Goal: Task Accomplishment & Management: Use online tool/utility

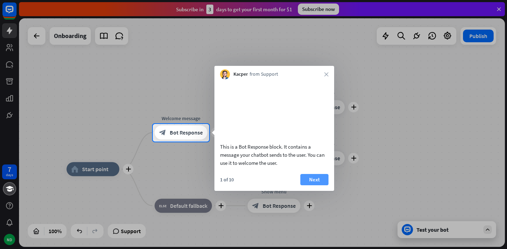
click at [323, 185] on button "Next" at bounding box center [314, 179] width 28 height 11
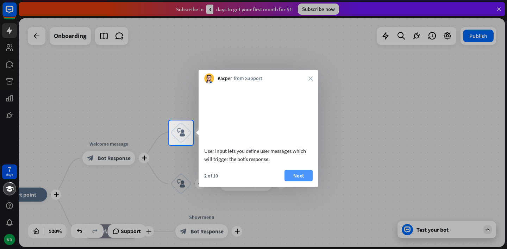
click at [308, 181] on button "Next" at bounding box center [299, 175] width 28 height 11
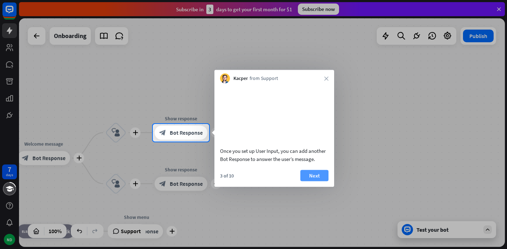
click at [319, 181] on button "Next" at bounding box center [314, 175] width 28 height 11
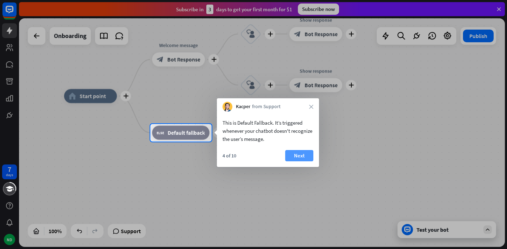
click at [301, 152] on button "Next" at bounding box center [299, 155] width 28 height 11
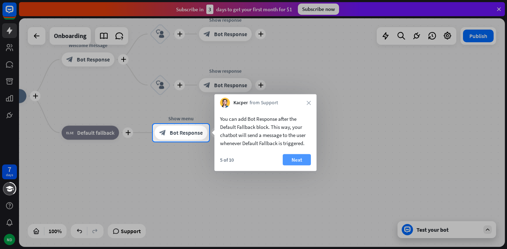
click at [296, 154] on button "Next" at bounding box center [297, 159] width 28 height 11
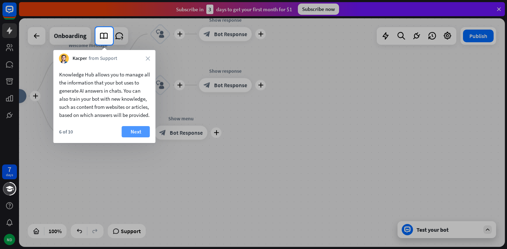
click at [139, 134] on button "Next" at bounding box center [136, 131] width 28 height 11
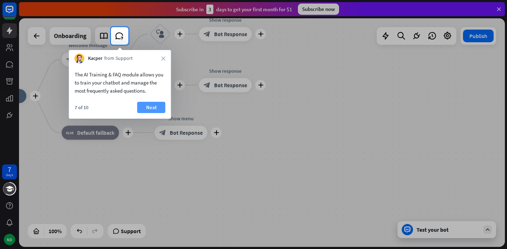
click at [149, 108] on button "Next" at bounding box center [151, 107] width 28 height 11
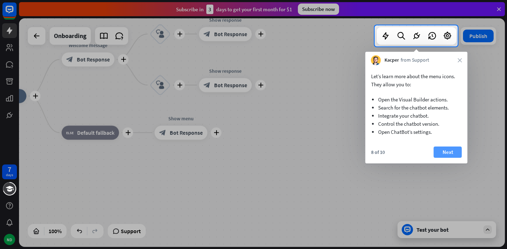
click at [441, 150] on button "Next" at bounding box center [448, 152] width 28 height 11
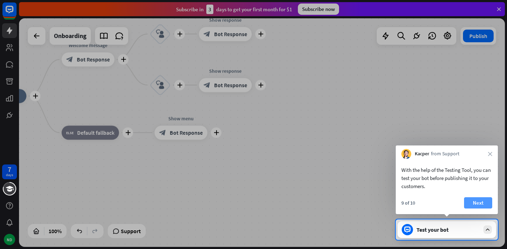
click at [478, 205] on button "Next" at bounding box center [478, 202] width 28 height 11
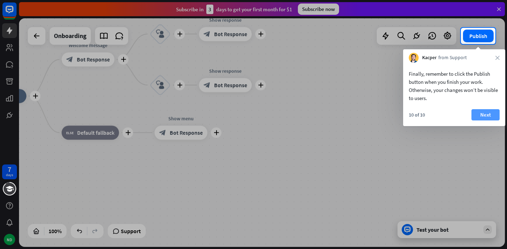
click at [480, 114] on button "Next" at bounding box center [486, 114] width 28 height 11
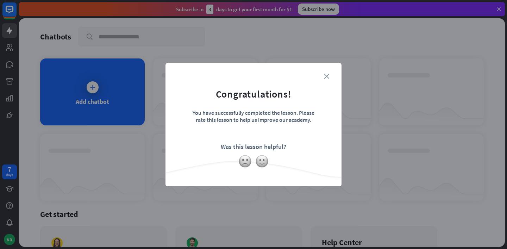
click at [325, 76] on icon "close" at bounding box center [326, 76] width 5 height 5
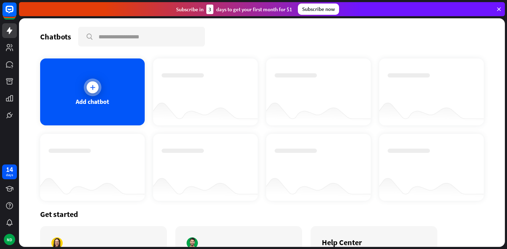
click at [84, 96] on div "Add chatbot" at bounding box center [92, 91] width 105 height 67
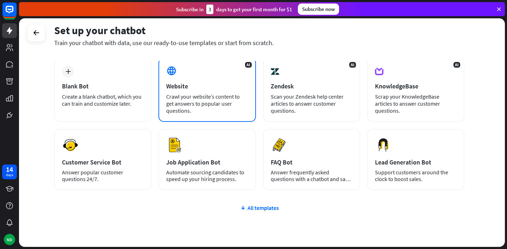
scroll to position [37, 0]
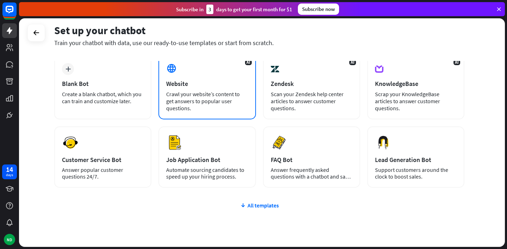
click at [221, 101] on div "Crawl your website’s content to get answers to popular user questions." at bounding box center [207, 101] width 82 height 21
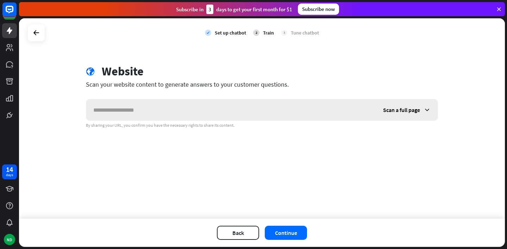
click at [419, 113] on div "Scan a full page" at bounding box center [407, 109] width 62 height 21
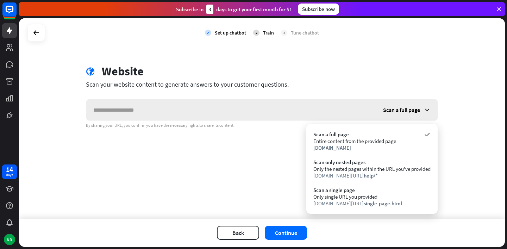
click at [419, 113] on div "Scan a full page" at bounding box center [407, 109] width 62 height 21
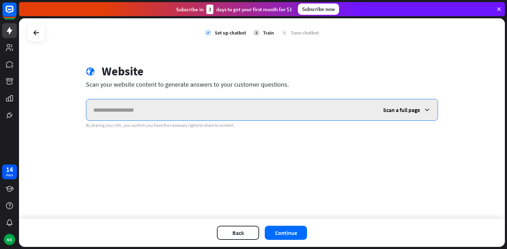
click at [223, 107] on input "text" at bounding box center [231, 109] width 290 height 21
paste input "**********"
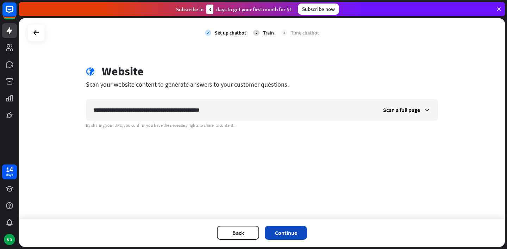
click at [286, 229] on button "Continue" at bounding box center [286, 233] width 42 height 14
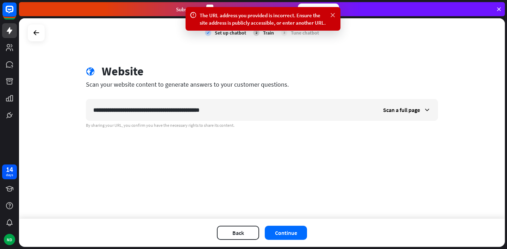
click at [332, 15] on icon at bounding box center [332, 15] width 7 height 7
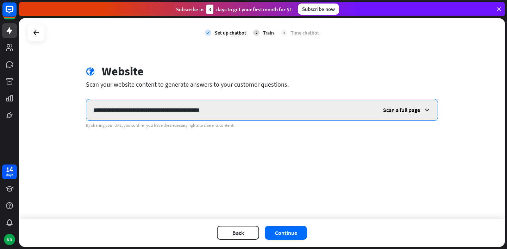
click at [244, 111] on input "**********" at bounding box center [231, 109] width 290 height 21
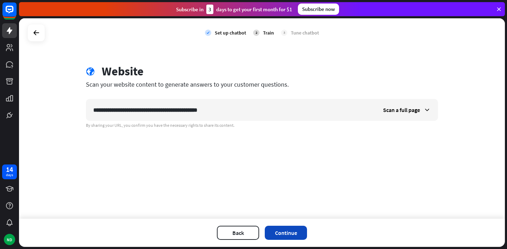
click at [292, 233] on button "Continue" at bounding box center [286, 233] width 42 height 14
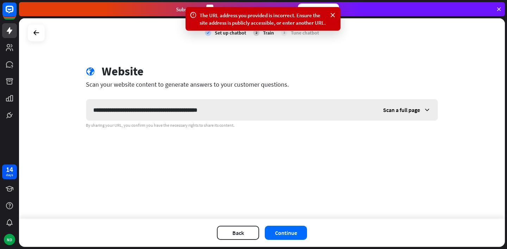
click at [404, 107] on span "Scan a full page" at bounding box center [401, 109] width 37 height 7
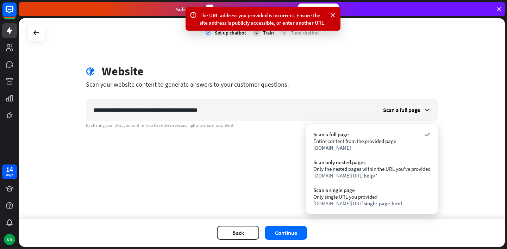
click at [258, 211] on div "**********" at bounding box center [262, 118] width 486 height 200
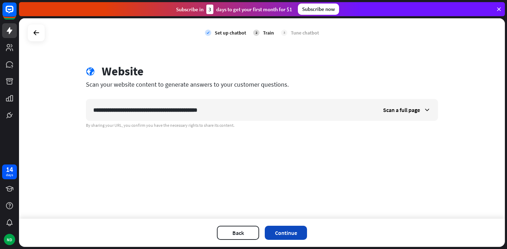
click at [278, 230] on button "Continue" at bounding box center [286, 233] width 42 height 14
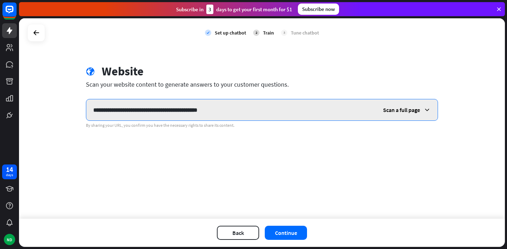
click at [142, 111] on input "**********" at bounding box center [231, 109] width 290 height 21
paste input "*"
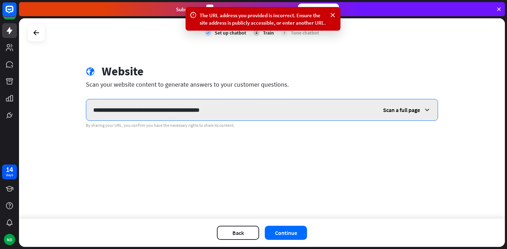
click at [112, 109] on input "**********" at bounding box center [231, 109] width 290 height 21
click at [119, 115] on input "**********" at bounding box center [231, 109] width 290 height 21
paste input "********"
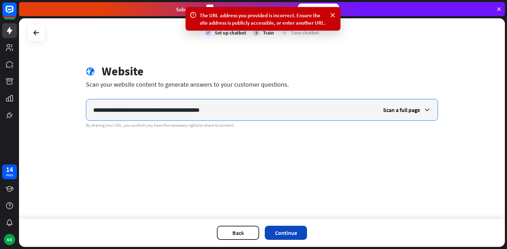
type input "**********"
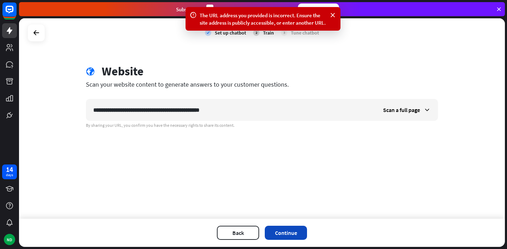
click at [276, 233] on button "Continue" at bounding box center [286, 233] width 42 height 14
click at [275, 233] on button "Continue" at bounding box center [286, 233] width 42 height 14
click at [10, 36] on link at bounding box center [9, 30] width 15 height 15
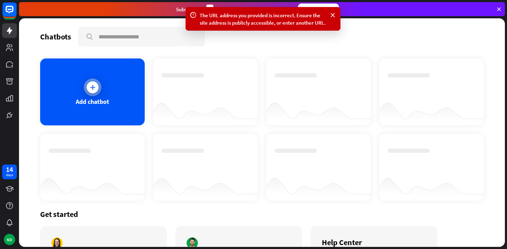
click at [89, 90] on icon at bounding box center [92, 87] width 7 height 7
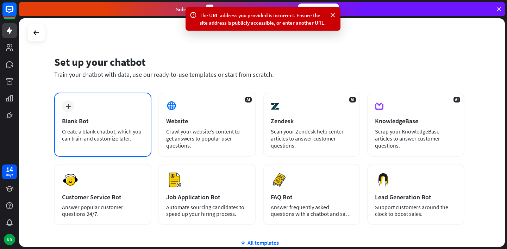
click at [114, 128] on div "Create a blank chatbot, which you can train and customize later." at bounding box center [103, 135] width 82 height 14
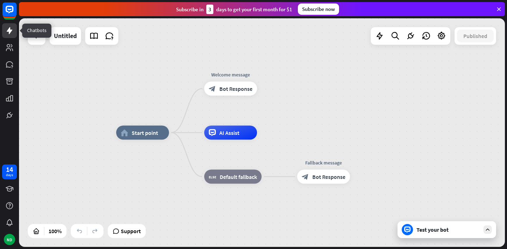
click at [10, 28] on icon at bounding box center [9, 30] width 8 height 8
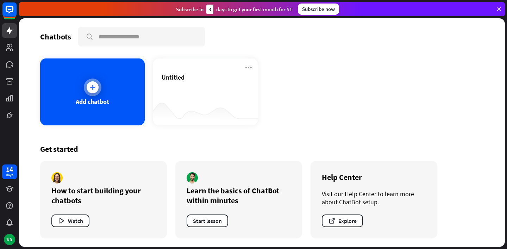
click at [101, 81] on div "Add chatbot" at bounding box center [92, 91] width 105 height 67
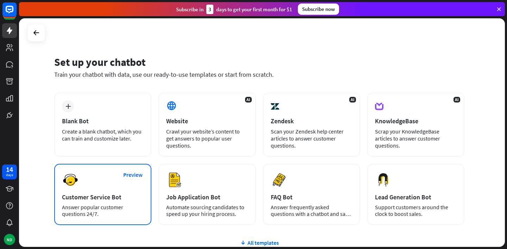
click at [119, 185] on div "Preview Customer Service Bot Answer popular customer questions 24/7." at bounding box center [102, 194] width 97 height 61
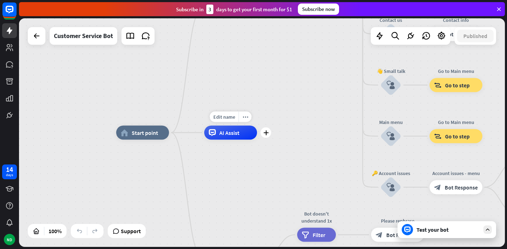
click at [218, 134] on div "AI Assist" at bounding box center [230, 133] width 53 height 14
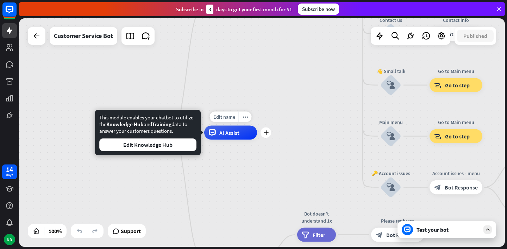
click at [218, 134] on div "AI Assist" at bounding box center [230, 133] width 53 height 14
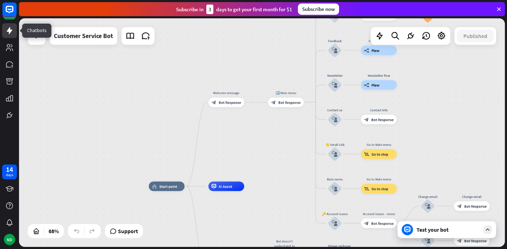
click at [7, 37] on link at bounding box center [9, 30] width 15 height 15
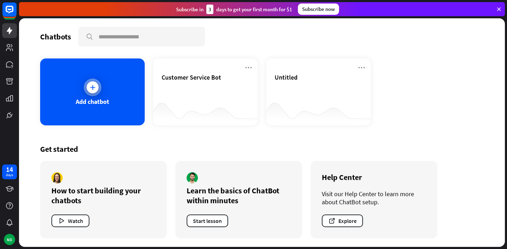
click at [77, 109] on div "Add chatbot" at bounding box center [92, 91] width 105 height 67
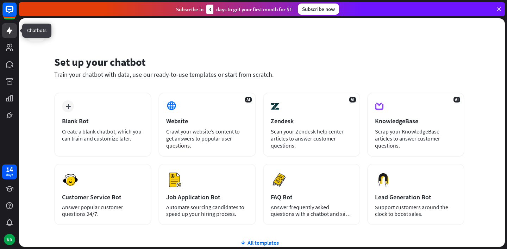
click at [12, 33] on icon at bounding box center [9, 30] width 8 height 8
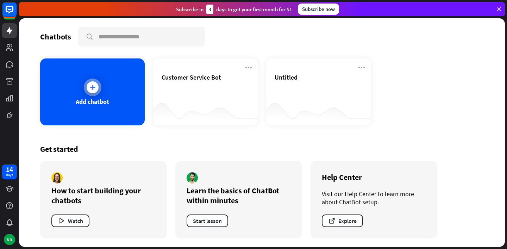
click at [86, 102] on div "Add chatbot" at bounding box center [92, 102] width 33 height 8
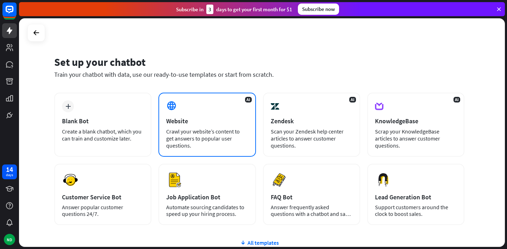
click at [206, 121] on div "Website" at bounding box center [207, 121] width 82 height 8
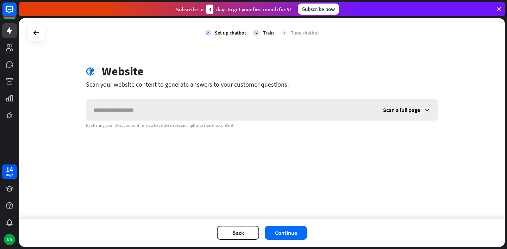
click at [201, 107] on input "text" at bounding box center [231, 109] width 290 height 21
click at [415, 110] on span "Scan a full page" at bounding box center [401, 109] width 37 height 7
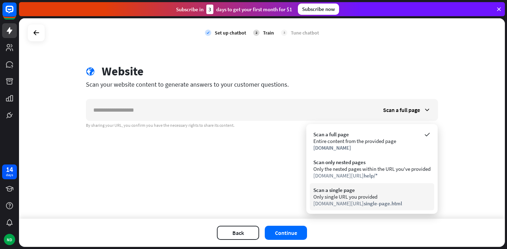
click at [360, 197] on div "Only single URL you provided" at bounding box center [371, 196] width 117 height 7
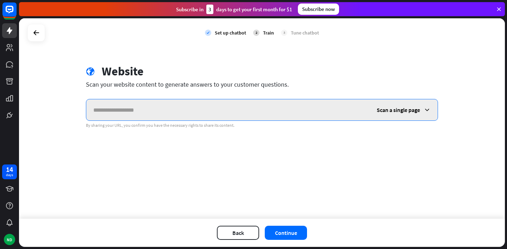
click at [313, 110] on input "text" at bounding box center [228, 109] width 284 height 21
paste input "**********"
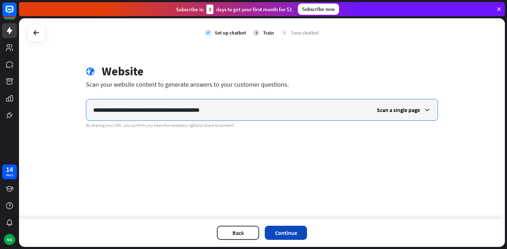
type input "**********"
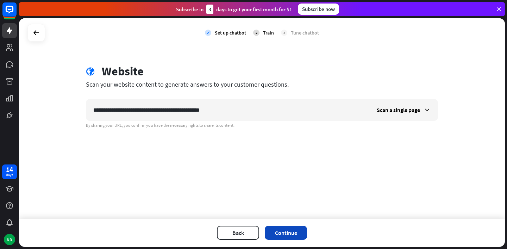
click at [299, 228] on button "Continue" at bounding box center [286, 233] width 42 height 14
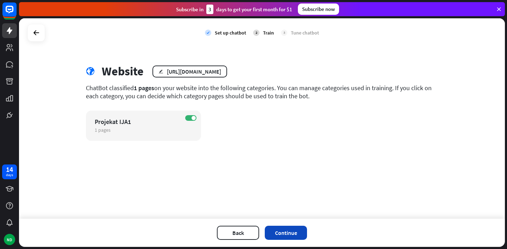
click at [289, 231] on button "Continue" at bounding box center [286, 233] width 42 height 14
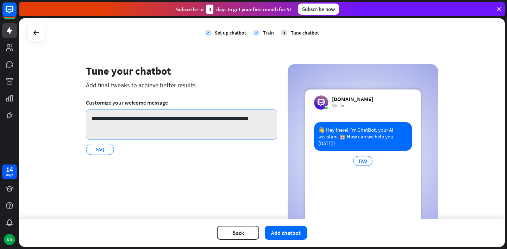
click at [123, 117] on textarea "**********" at bounding box center [181, 125] width 191 height 30
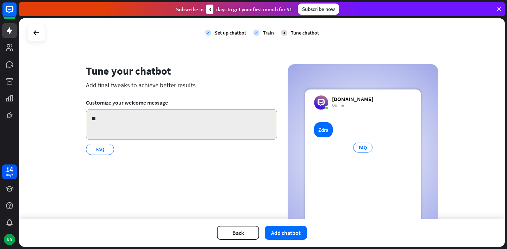
type textarea "*"
paste textarea "**********"
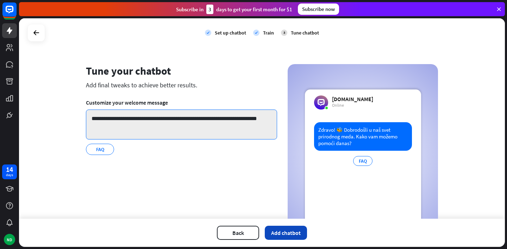
type textarea "**********"
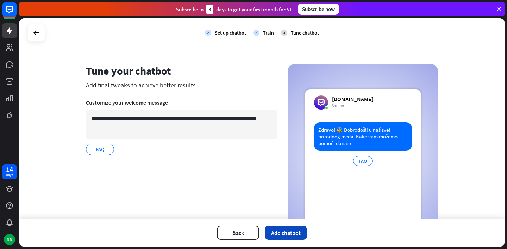
click at [294, 228] on button "Add chatbot" at bounding box center [286, 233] width 42 height 14
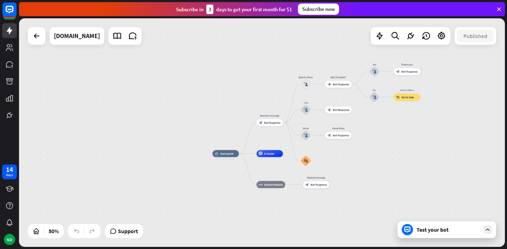
click at [429, 236] on div "Test your bot" at bounding box center [447, 229] width 99 height 17
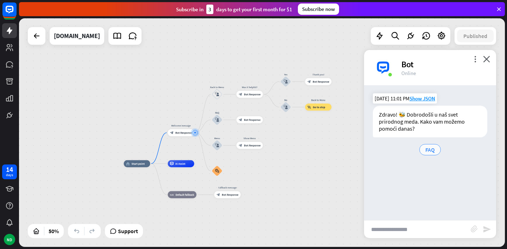
click at [434, 146] on span "FAQ" at bounding box center [431, 149] width 10 height 7
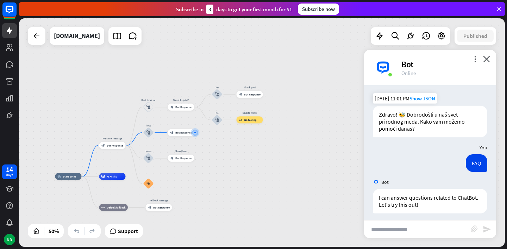
click at [396, 225] on input "text" at bounding box center [417, 230] width 107 height 18
type input "*********"
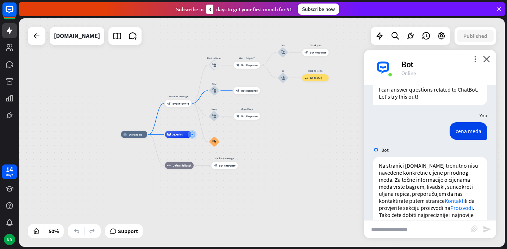
scroll to position [122, 0]
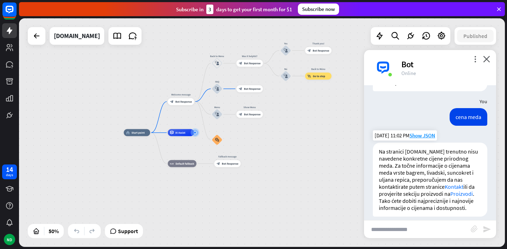
click at [469, 190] on link "Proizvodi" at bounding box center [462, 193] width 23 height 7
click at [39, 32] on icon at bounding box center [36, 36] width 8 height 8
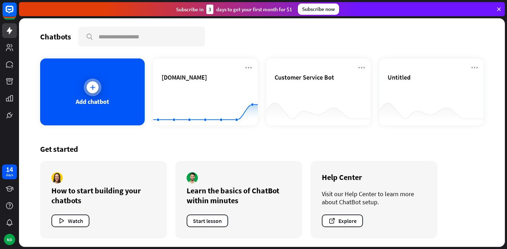
click at [81, 85] on div "Add chatbot" at bounding box center [92, 91] width 105 height 67
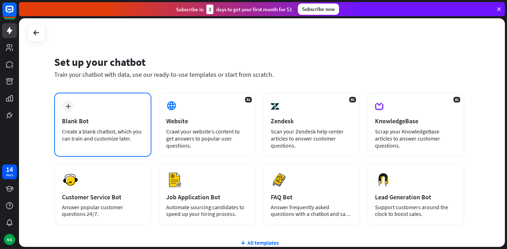
click at [120, 114] on div "plus Blank Bot Create a blank chatbot, which you can train and customize later." at bounding box center [102, 125] width 97 height 64
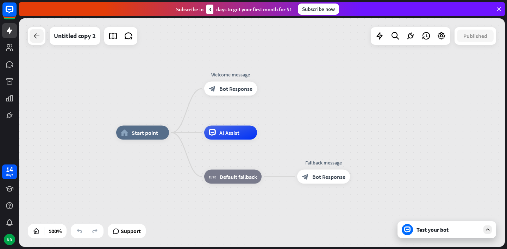
click at [40, 32] on icon at bounding box center [36, 36] width 8 height 8
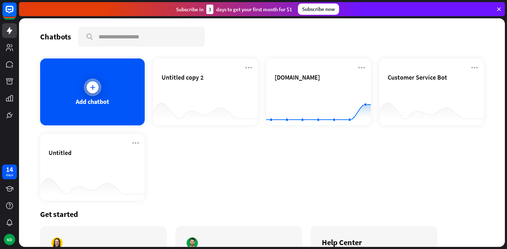
click at [111, 84] on div "Add chatbot" at bounding box center [92, 91] width 105 height 67
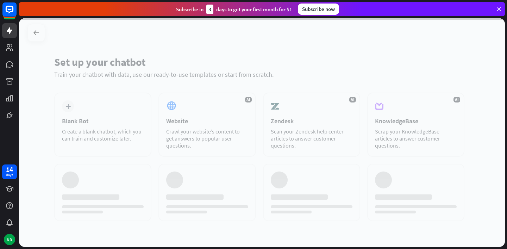
click at [193, 105] on div at bounding box center [262, 132] width 486 height 229
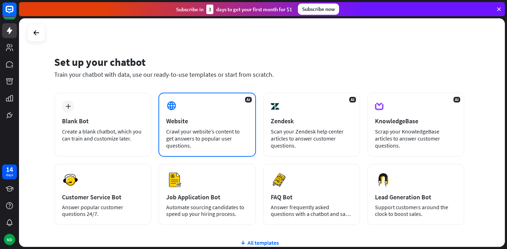
click at [198, 121] on div "Website" at bounding box center [207, 121] width 82 height 8
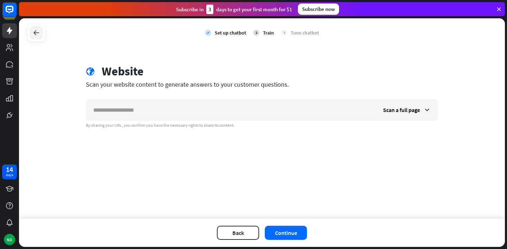
click at [33, 34] on icon at bounding box center [36, 33] width 8 height 8
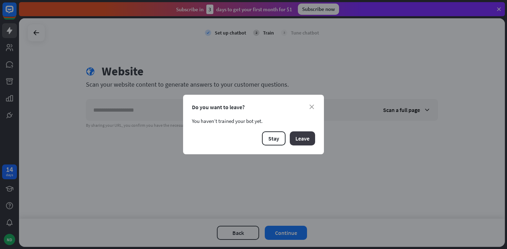
click at [301, 139] on button "Leave" at bounding box center [302, 138] width 25 height 14
